Goal: Entertainment & Leisure: Browse casually

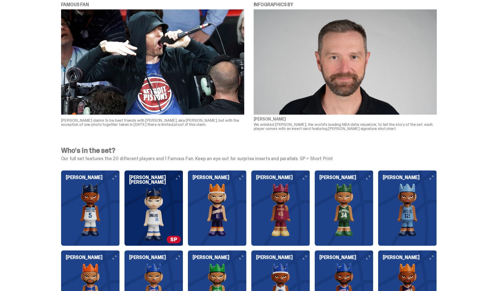
scroll to position [519, 0]
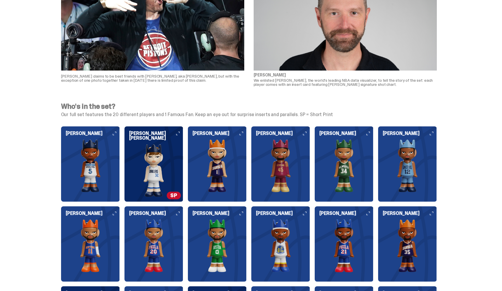
click at [170, 158] on img at bounding box center [153, 170] width 59 height 53
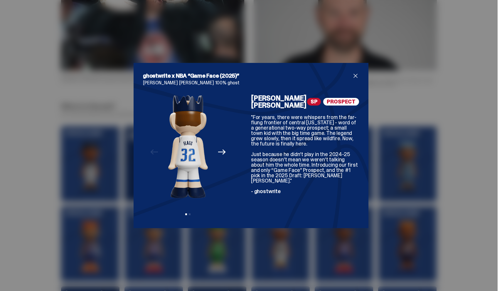
click at [226, 151] on button "Next" at bounding box center [221, 151] width 13 height 13
click at [222, 154] on div "Previous Next View slide 1 View slide 2" at bounding box center [188, 157] width 90 height 124
click at [144, 156] on div "Previous Next View slide 1 View slide 2" at bounding box center [188, 157] width 90 height 124
click at [151, 154] on icon "Previous" at bounding box center [154, 152] width 8 height 8
click at [240, 149] on div at bounding box center [242, 157] width 18 height 124
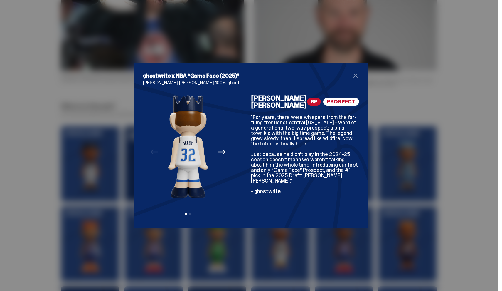
click at [225, 156] on button "Next" at bounding box center [221, 151] width 13 height 13
click at [64, 149] on div "ghostwrite x NBA “Game Face (2025)” [PERSON_NAME] [PERSON_NAME] 100% ghost Prev…" at bounding box center [251, 145] width 502 height 291
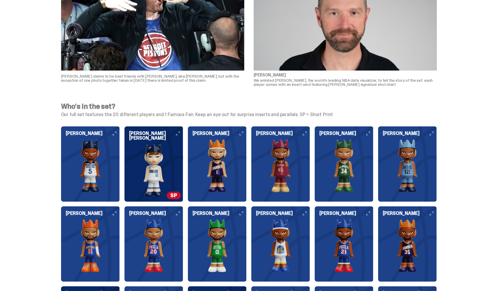
click at [224, 170] on img at bounding box center [217, 165] width 59 height 53
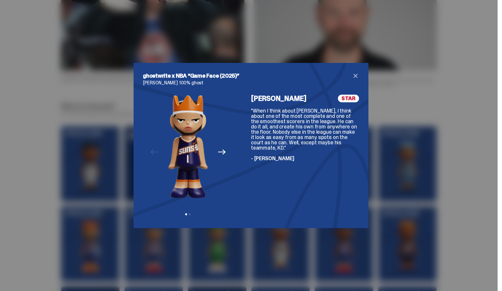
click at [252, 149] on div ""When I think about [PERSON_NAME], I think about one of the most complete and o…" at bounding box center [305, 134] width 108 height 53
click at [252, 141] on div "ghostwrite x NBA “Game Face (2025)” [PERSON_NAME] 100% ghost Previous Next View…" at bounding box center [251, 145] width 502 height 291
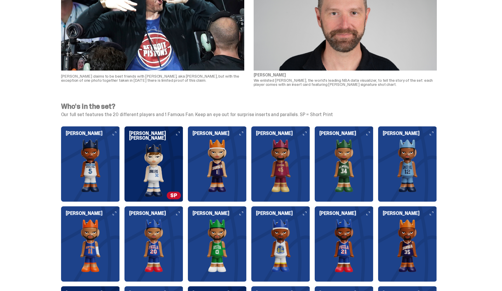
click at [252, 159] on img at bounding box center [344, 165] width 59 height 53
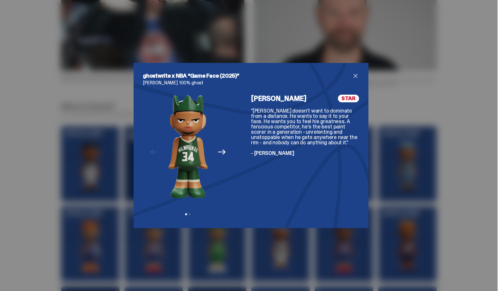
click at [252, 170] on div "ghostwrite x NBA “Game Face (2025)” [PERSON_NAME] 100% ghost Previous Next View…" at bounding box center [251, 145] width 502 height 291
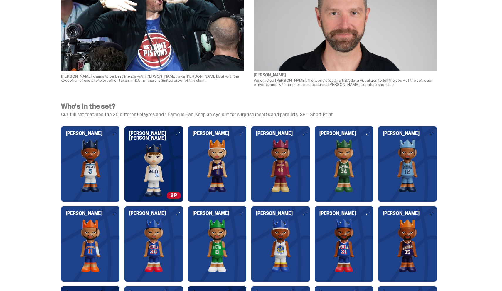
click at [239, 239] on img at bounding box center [217, 245] width 59 height 53
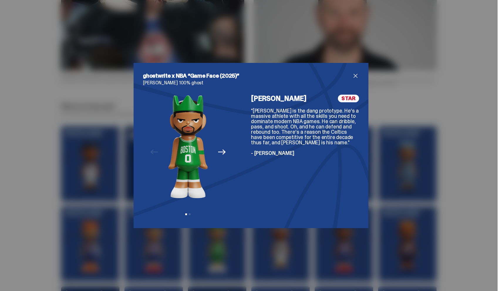
click at [252, 167] on div "ghostwrite x NBA “Game Face (2025)” [PERSON_NAME] 100% ghost Previous Next View…" at bounding box center [251, 145] width 502 height 291
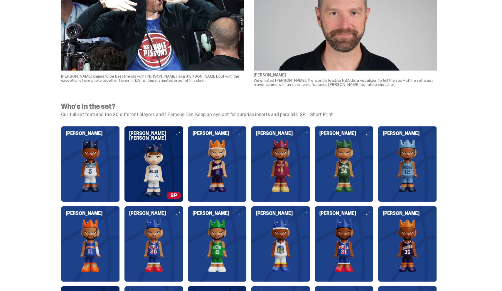
click at [252, 254] on img at bounding box center [280, 245] width 59 height 53
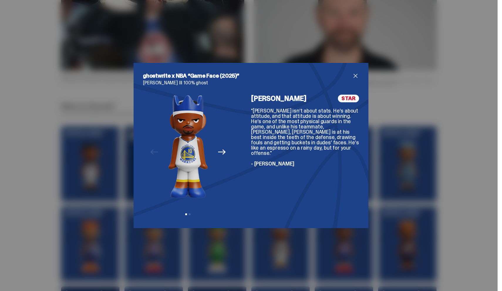
click at [252, 179] on div "ghostwrite x NBA “Game Face (2025)” [PERSON_NAME] III 100% ghost Previous Next …" at bounding box center [251, 145] width 502 height 291
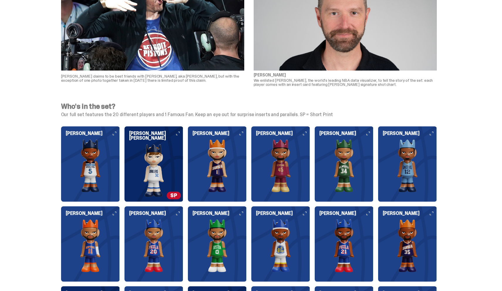
click at [252, 231] on div "[PERSON_NAME] [PERSON_NAME] [PERSON_NAME] [PERSON_NAME] [PERSON_NAME] [PERSON_N…" at bounding box center [249, 283] width 376 height 315
click at [252, 232] on img at bounding box center [344, 245] width 59 height 53
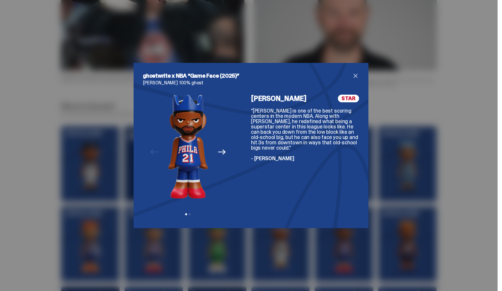
click at [252, 205] on div "ghostwrite x NBA “Game Face (2025)” [PERSON_NAME] 100% ghost Previous Next View…" at bounding box center [251, 145] width 502 height 291
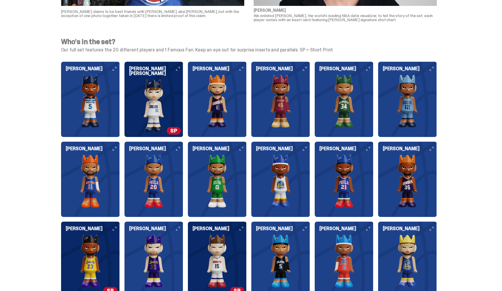
scroll to position [589, 0]
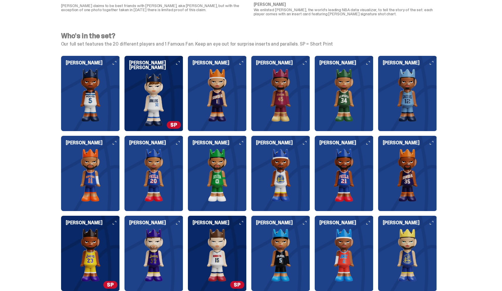
click at [65, 191] on img at bounding box center [90, 175] width 59 height 53
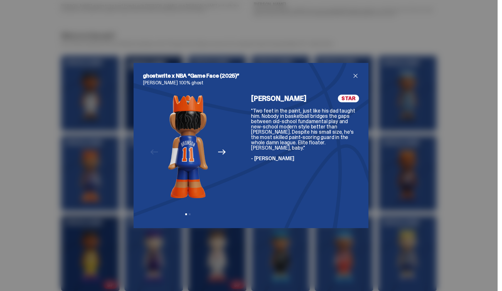
click at [84, 185] on div "ghostwrite x NBA “Game Face (2025)” [PERSON_NAME] 100% ghost Previous Next View…" at bounding box center [251, 145] width 502 height 291
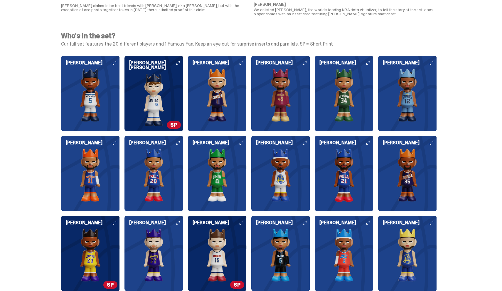
click at [84, 185] on img at bounding box center [90, 175] width 59 height 53
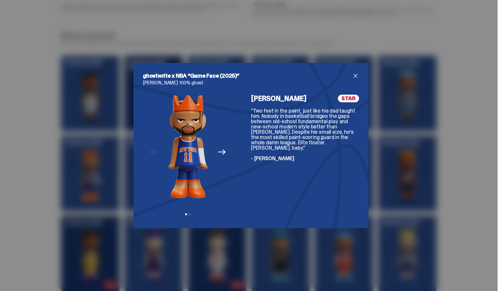
click at [59, 176] on div "ghostwrite x NBA “Game Face (2025)” [PERSON_NAME] 100% ghost Previous Next View…" at bounding box center [251, 145] width 502 height 291
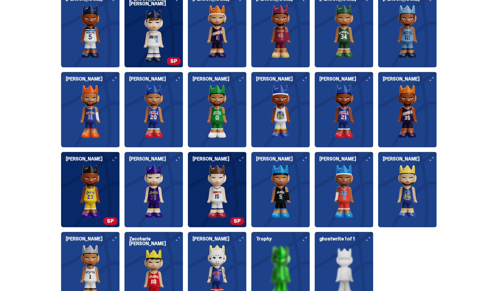
scroll to position [662, 0]
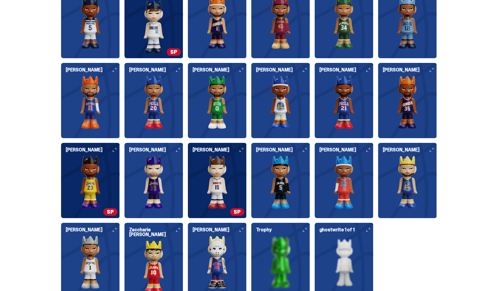
click at [172, 197] on img at bounding box center [153, 182] width 59 height 53
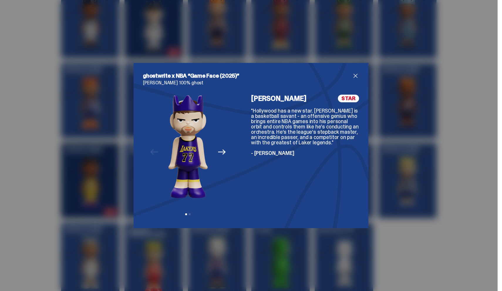
click at [89, 187] on div "ghostwrite x NBA “Game Face (2025)” [PERSON_NAME] 100% ghost Previous Next View…" at bounding box center [251, 145] width 502 height 291
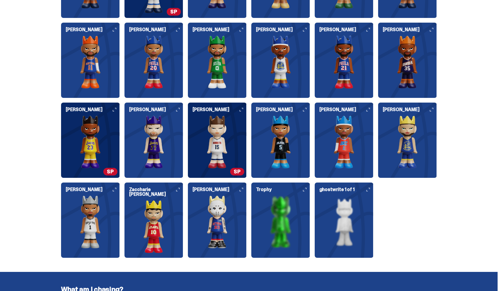
scroll to position [703, 0]
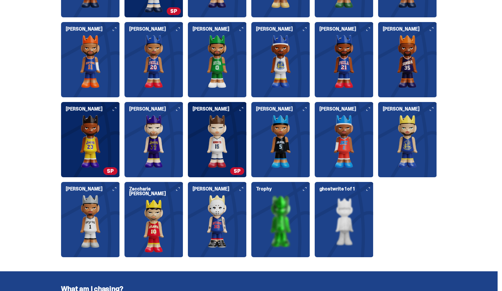
click at [95, 144] on img at bounding box center [90, 141] width 59 height 53
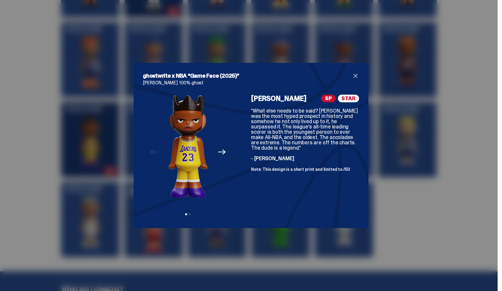
click at [252, 165] on div "ghostwrite x NBA “Game Face (2025)” [PERSON_NAME] 100% ghost Previous Next View…" at bounding box center [251, 145] width 502 height 291
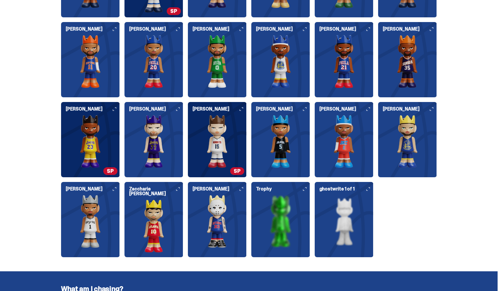
click at [183, 151] on img at bounding box center [153, 141] width 59 height 53
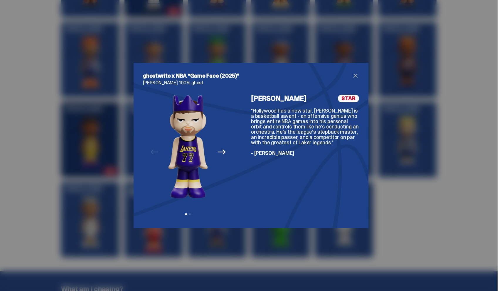
click at [252, 127] on div "ghostwrite x NBA “Game Face (2025)” [PERSON_NAME] 100% ghost Previous Next View…" at bounding box center [251, 145] width 502 height 291
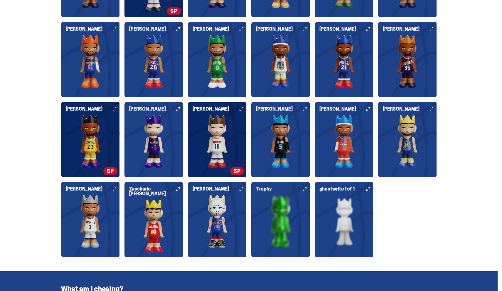
click at [226, 139] on img at bounding box center [217, 141] width 59 height 53
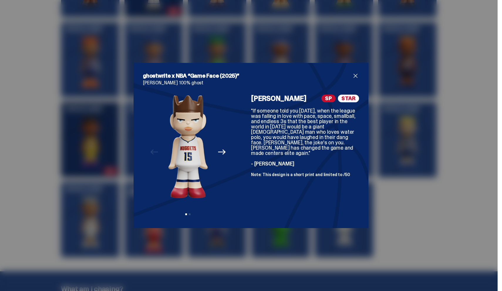
click at [252, 118] on div "ghostwrite x NBA “Game Face (2025)” [PERSON_NAME] 100% ghost Previous Next View…" at bounding box center [251, 145] width 502 height 291
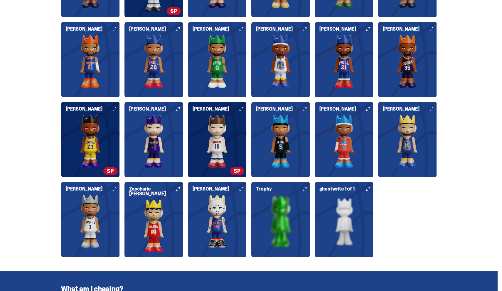
click at [252, 163] on img at bounding box center [344, 141] width 59 height 53
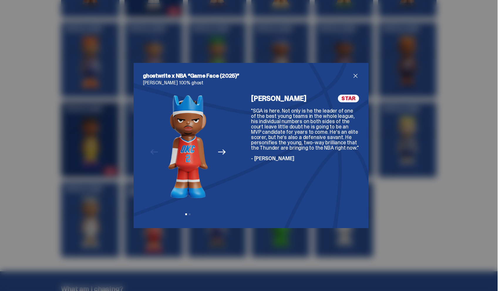
click at [252, 127] on div "ghostwrite x NBA “Game Face (2025)” [PERSON_NAME] 100% ghost Previous Next View…" at bounding box center [251, 145] width 502 height 291
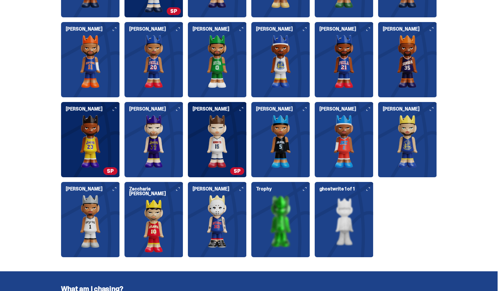
click at [252, 145] on img at bounding box center [280, 141] width 59 height 53
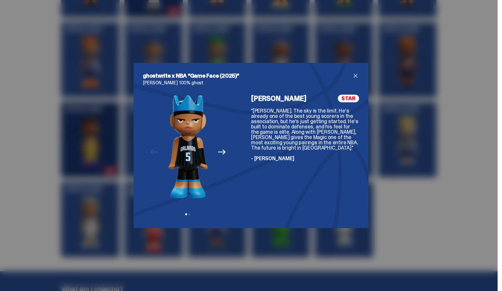
click at [252, 124] on div "ghostwrite x NBA “Game Face (2025)” [PERSON_NAME] 100% ghost Previous Next View…" at bounding box center [251, 145] width 502 height 291
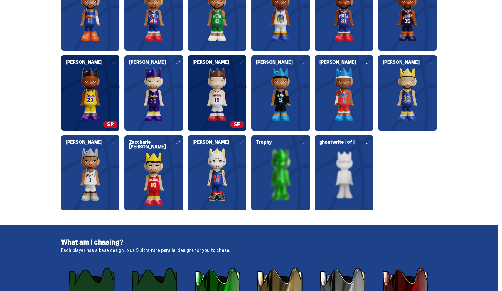
scroll to position [740, 0]
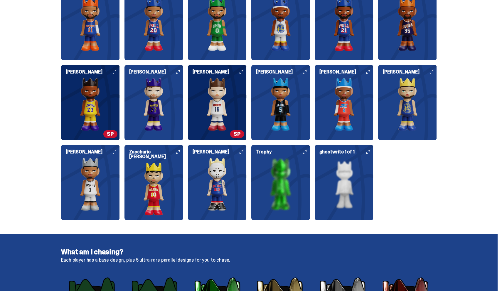
click at [220, 180] on img at bounding box center [217, 184] width 59 height 53
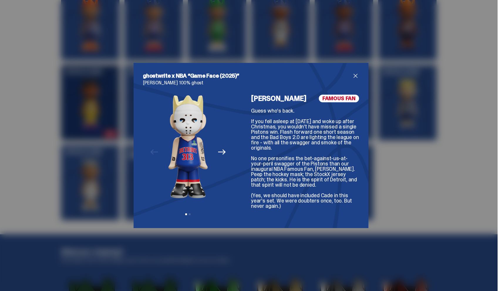
click at [252, 76] on span "close" at bounding box center [355, 75] width 7 height 7
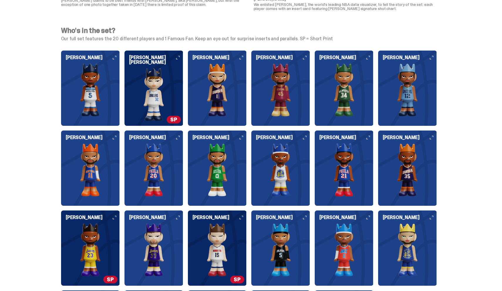
scroll to position [594, 0]
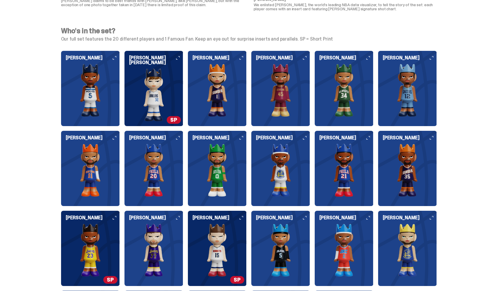
click at [119, 2] on p "[PERSON_NAME] claims to be best friends with [PERSON_NAME], aka [PERSON_NAME], …" at bounding box center [152, 3] width 183 height 8
click at [76, 84] on img at bounding box center [90, 90] width 59 height 53
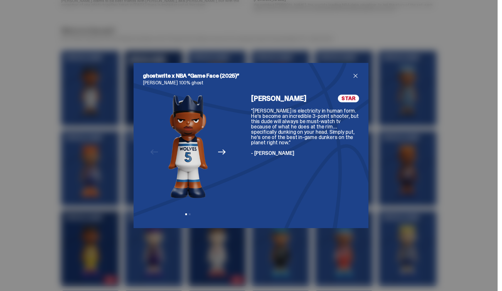
click at [252, 126] on div "ghostwrite x NBA “Game Face (2025)” [PERSON_NAME] 100% ghost Previous Next View…" at bounding box center [251, 145] width 502 height 291
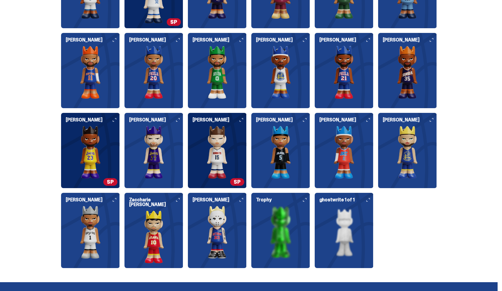
scroll to position [692, 0]
